Goal: Information Seeking & Learning: Learn about a topic

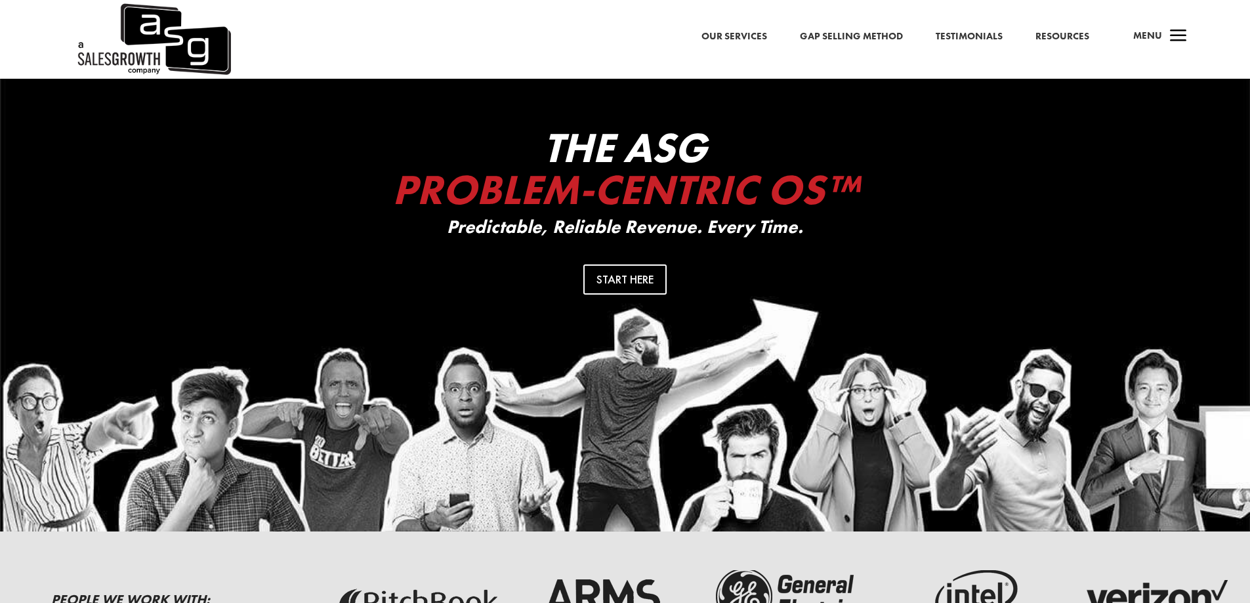
click at [830, 33] on link "Gap Selling Method" at bounding box center [851, 36] width 103 height 17
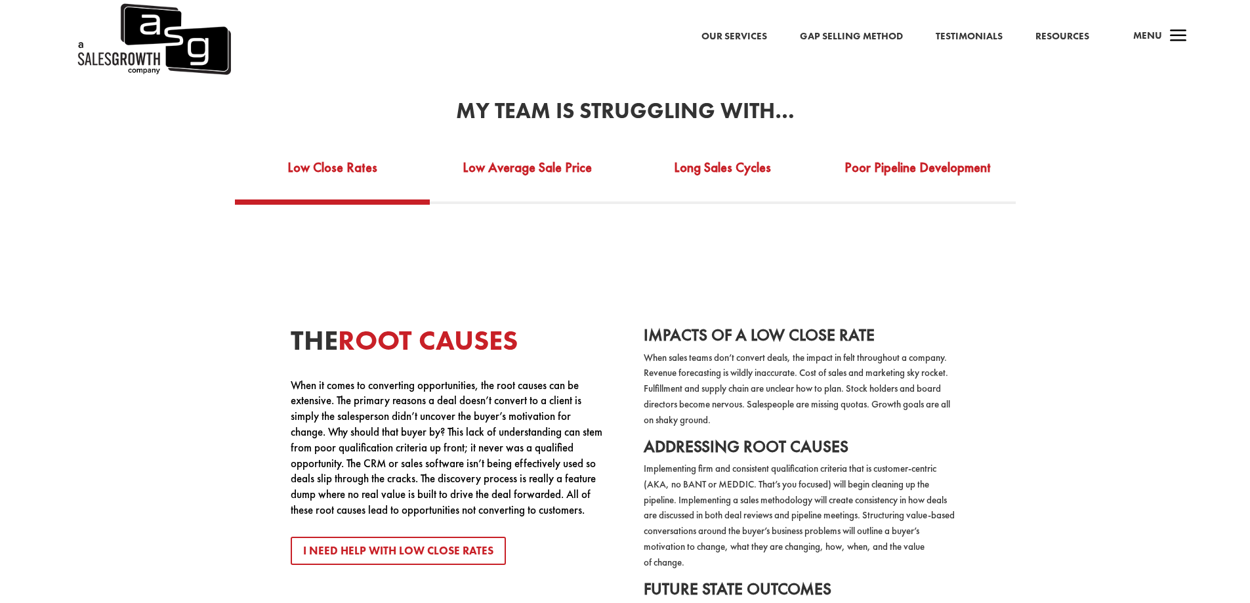
scroll to position [2494, 0]
